Goal: Check status: Check status

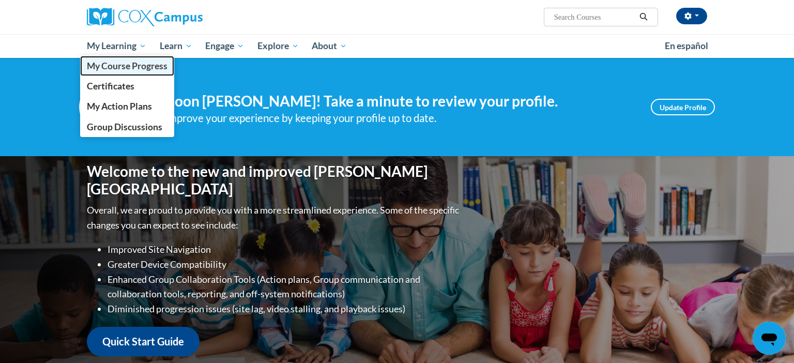
click at [132, 68] on span "My Course Progress" at bounding box center [127, 65] width 81 height 11
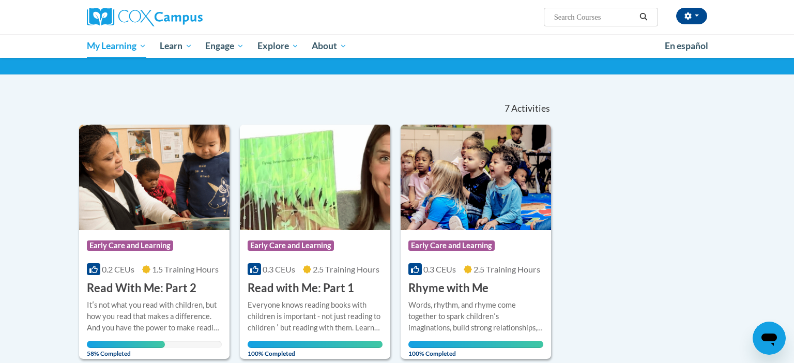
scroll to position [64, 0]
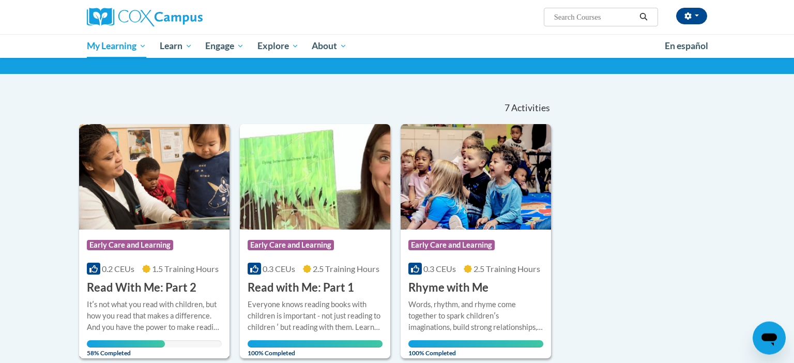
click at [161, 172] on img at bounding box center [154, 176] width 150 height 105
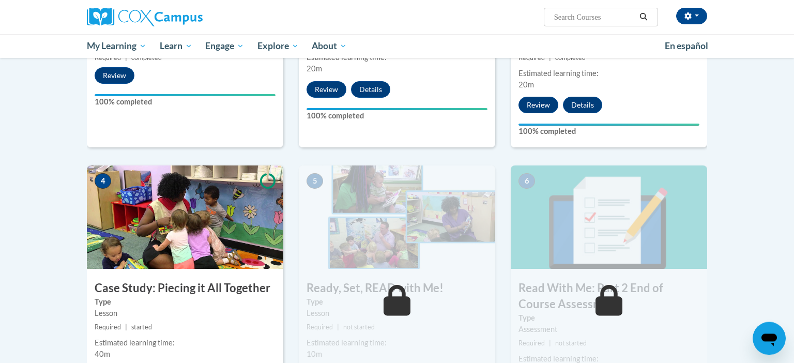
scroll to position [511, 0]
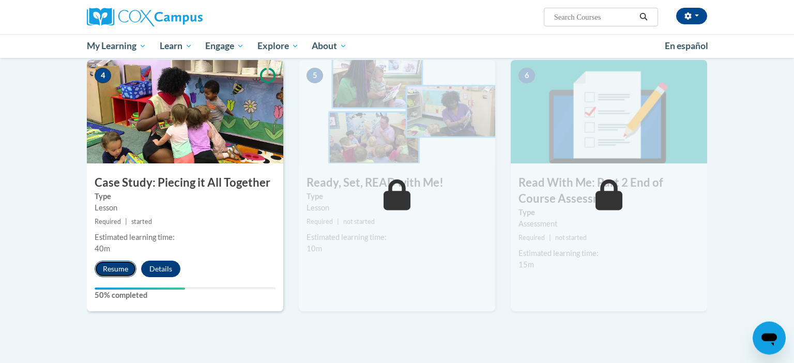
click at [123, 266] on button "Resume" at bounding box center [116, 268] width 42 height 17
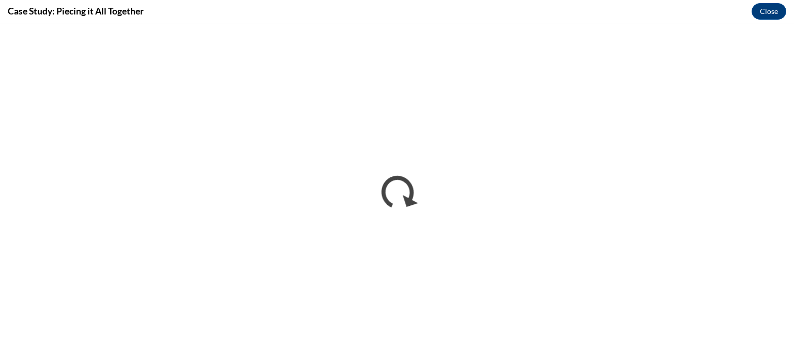
scroll to position [0, 0]
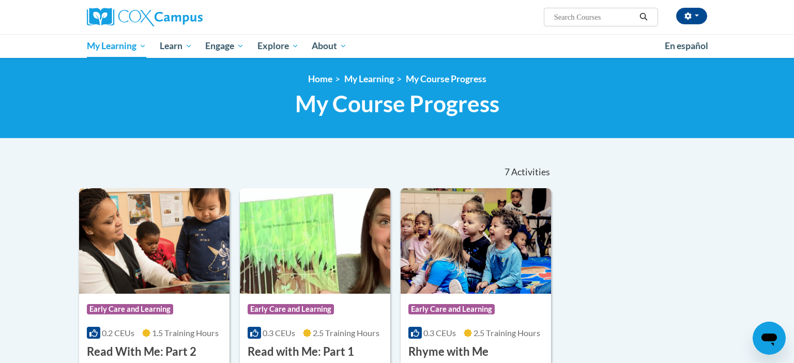
click at [129, 240] on img at bounding box center [154, 240] width 150 height 105
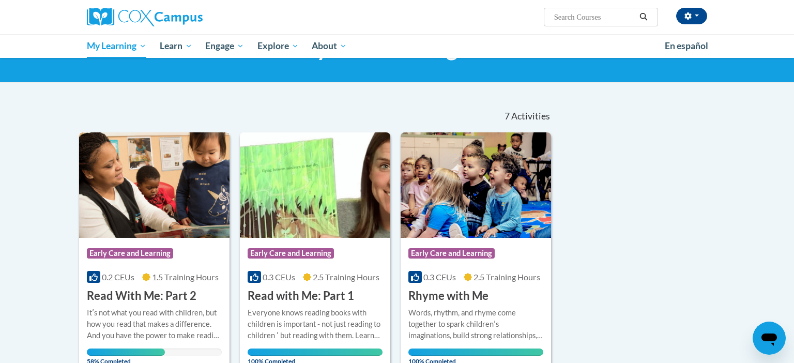
click at [129, 240] on div "Course Category: Early Care and Learning 0.2 CEUs 1.5 Training Hours COURSE Rea…" at bounding box center [154, 271] width 150 height 66
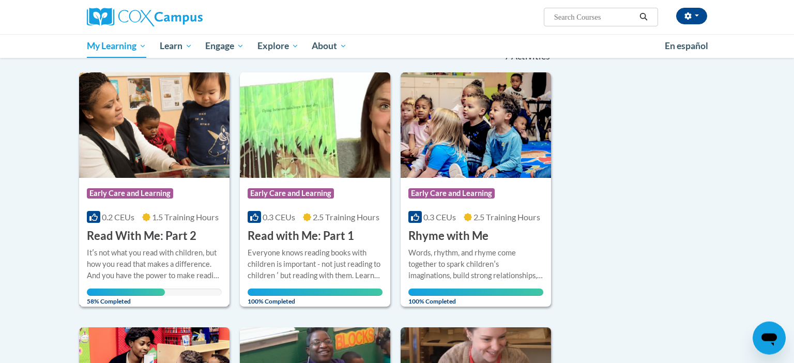
scroll to position [119, 0]
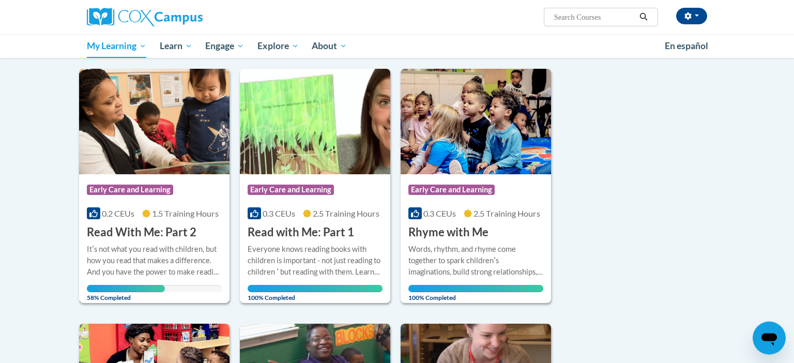
click at [129, 269] on div "Itʹs not what you read with children, but how you read that makes a difference.…" at bounding box center [154, 260] width 135 height 34
click at [164, 212] on span "1.5 Training Hours" at bounding box center [185, 213] width 67 height 10
click at [165, 213] on span "1.5 Training Hours" at bounding box center [185, 213] width 67 height 10
click at [202, 116] on img at bounding box center [154, 121] width 150 height 105
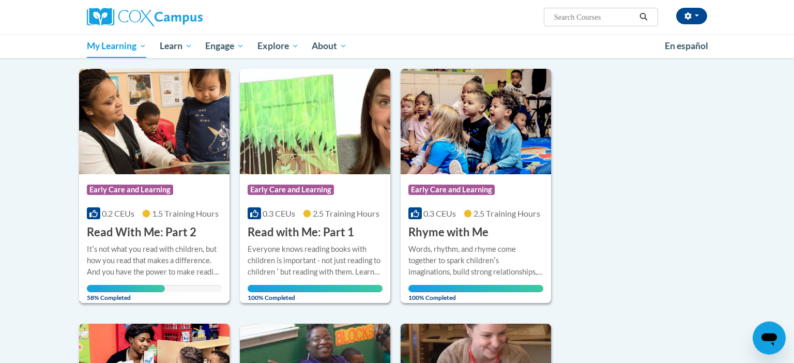
click at [166, 227] on h3 "Read With Me: Part 2" at bounding box center [142, 232] width 110 height 16
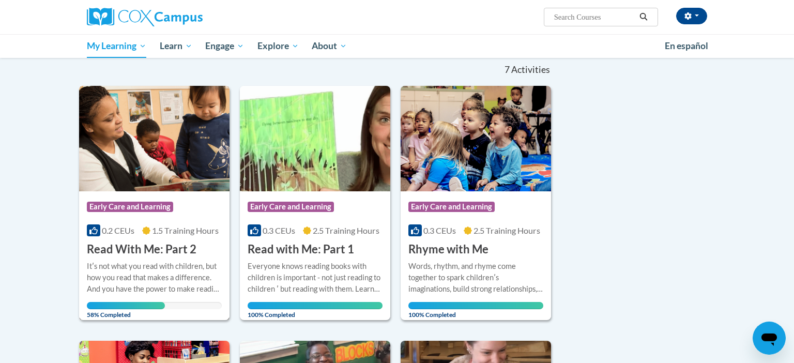
scroll to position [128, 0]
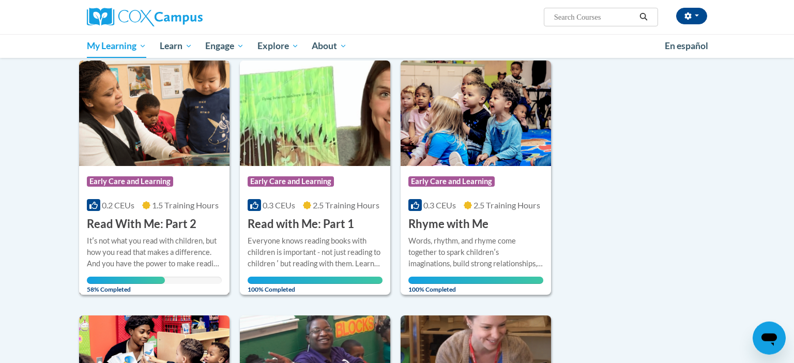
click at [152, 148] on img at bounding box center [154, 112] width 150 height 105
click at [187, 196] on div "Course Category: Early Care and Learning 0.2 CEUs 1.5 Training Hours COURSE Rea…" at bounding box center [154, 199] width 150 height 66
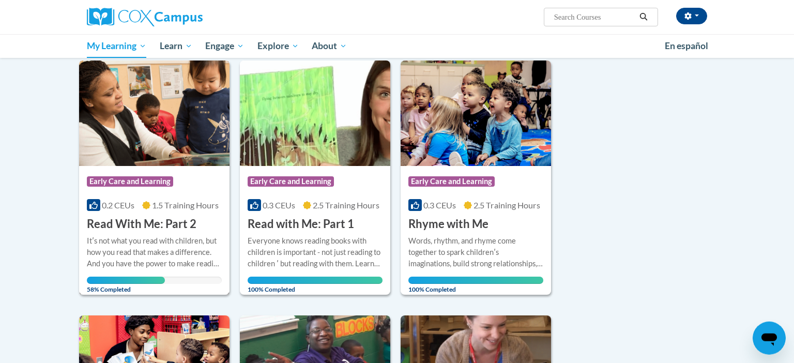
click at [187, 196] on div "Course Category: Early Care and Learning 0.2 CEUs 1.5 Training Hours COURSE Rea…" at bounding box center [154, 199] width 150 height 66
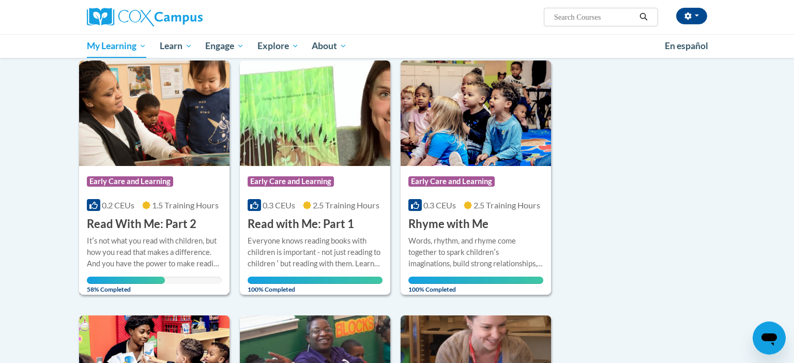
click at [187, 196] on div "Course Category: Early Care and Learning 0.2 CEUs 1.5 Training Hours COURSE Rea…" at bounding box center [154, 199] width 150 height 66
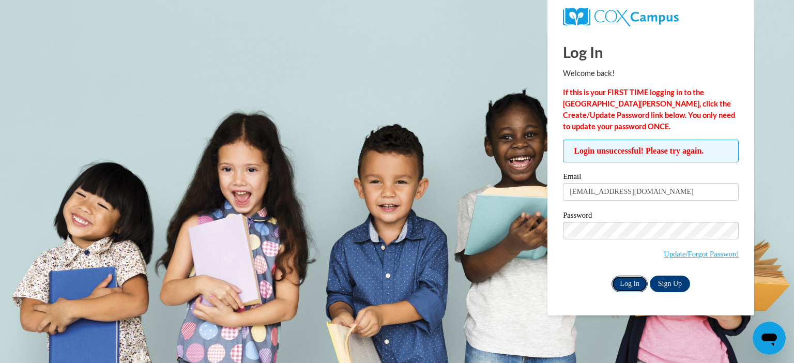
click at [627, 280] on input "Log In" at bounding box center [629, 283] width 36 height 17
